Goal: Information Seeking & Learning: Learn about a topic

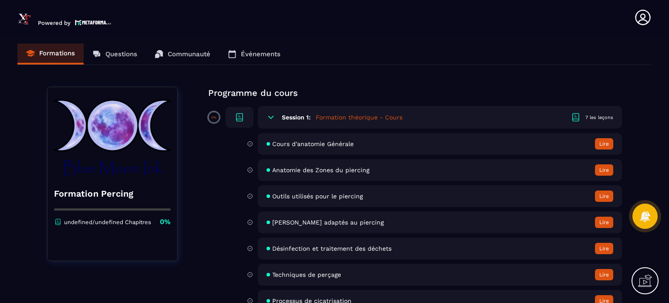
click at [304, 148] on div "Cours d'anatomie Générale Lire" at bounding box center [440, 144] width 364 height 22
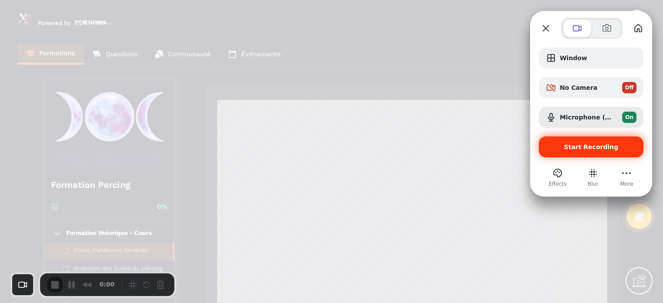
click at [570, 148] on span "Start Recording" at bounding box center [591, 146] width 54 height 7
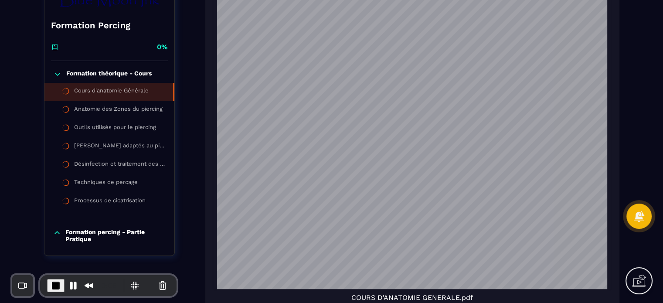
scroll to position [159, 0]
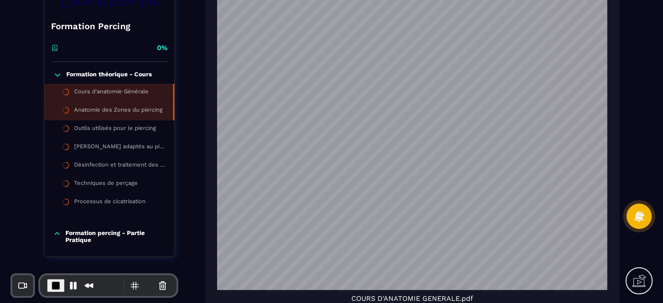
click at [132, 107] on div "Anatomie des Zones du piercing" at bounding box center [118, 111] width 88 height 10
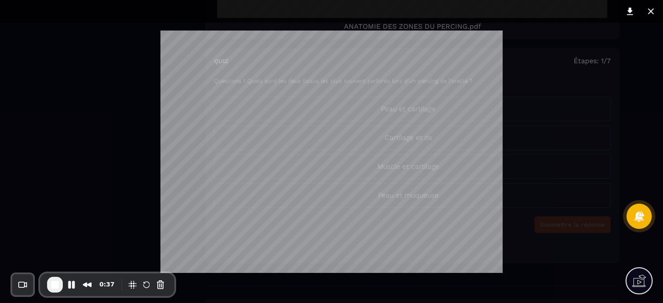
scroll to position [491, 0]
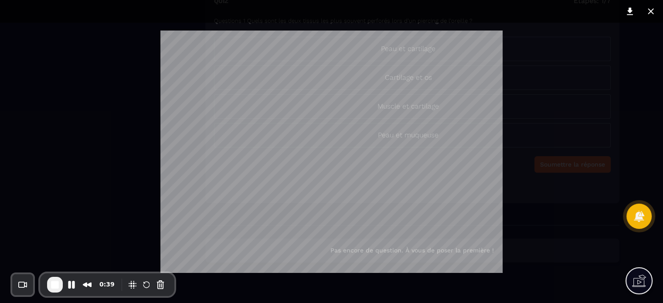
click at [533, 147] on div at bounding box center [331, 151] width 663 height 303
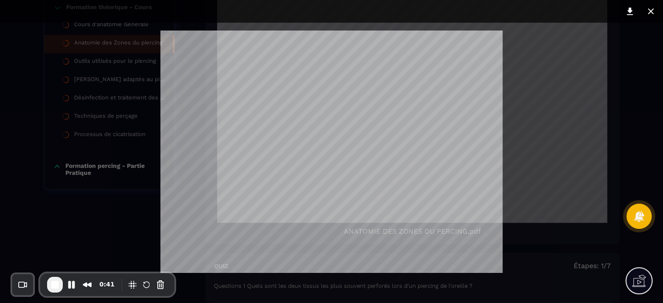
click at [652, 132] on div at bounding box center [331, 151] width 663 height 303
click at [130, 64] on div at bounding box center [331, 151] width 663 height 303
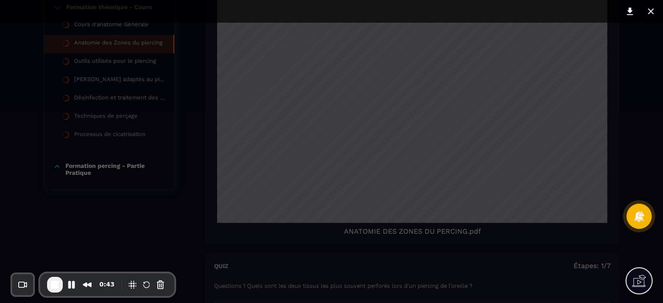
click at [121, 64] on div at bounding box center [331, 151] width 663 height 303
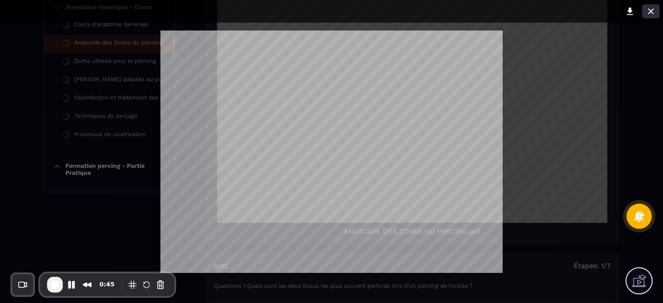
click at [645, 12] on icon at bounding box center [650, 11] width 10 height 10
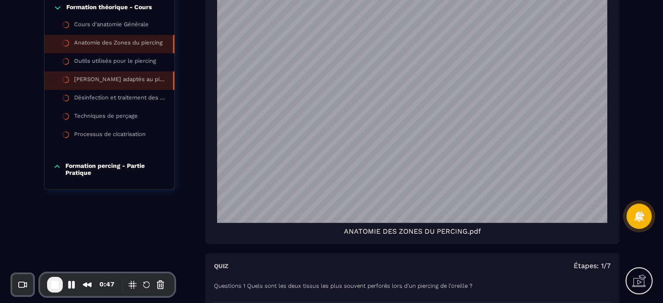
click at [139, 85] on li "[PERSON_NAME] adaptés au piercing" at bounding box center [109, 80] width 130 height 18
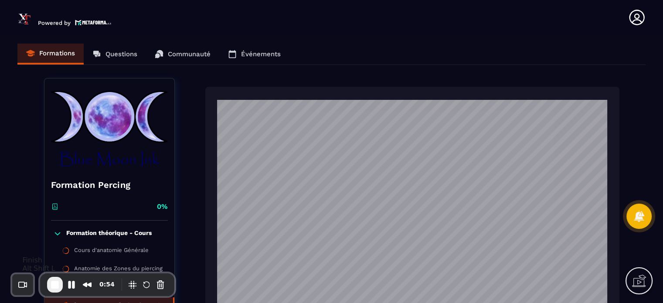
click at [57, 285] on span "End Recording" at bounding box center [55, 284] width 10 height 10
